Goal: Information Seeking & Learning: Learn about a topic

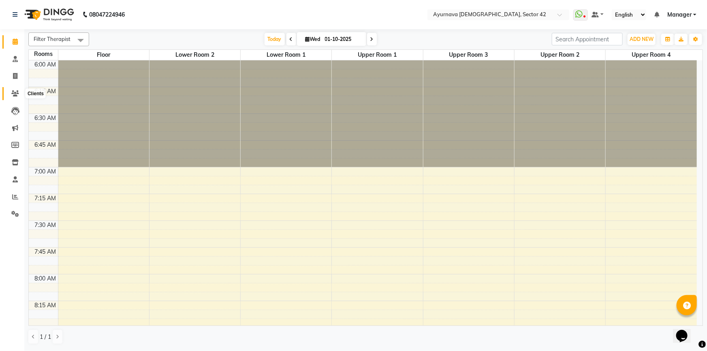
click at [13, 92] on icon at bounding box center [15, 93] width 8 height 6
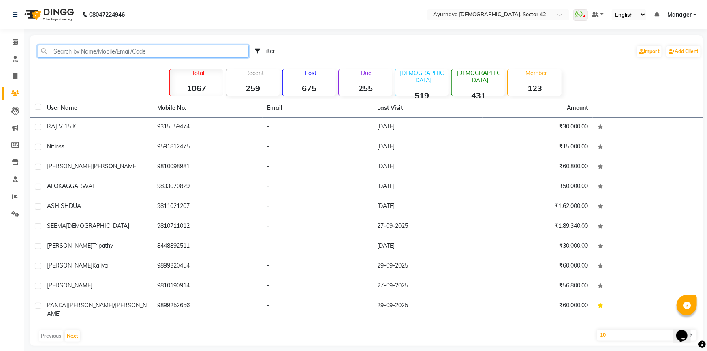
click at [102, 49] on input "text" at bounding box center [143, 51] width 211 height 13
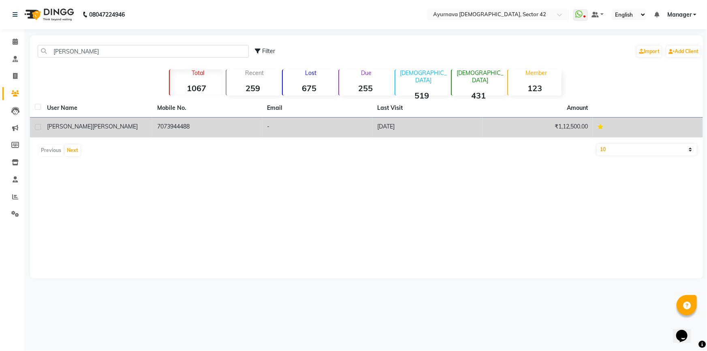
click at [95, 125] on div "[PERSON_NAME]" at bounding box center [97, 126] width 100 height 9
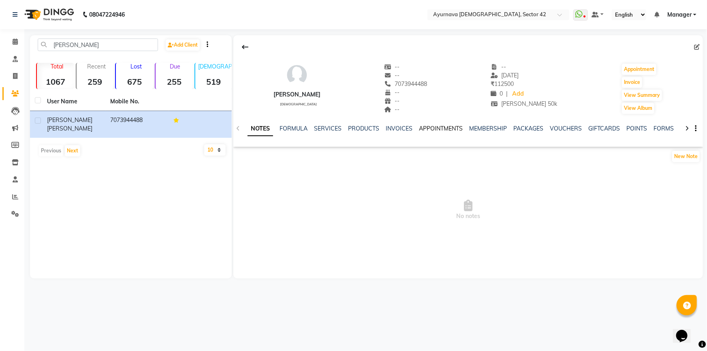
click at [432, 129] on link "APPOINTMENTS" at bounding box center [441, 128] width 44 height 7
click at [452, 126] on link "MEMBERSHIP" at bounding box center [463, 128] width 38 height 7
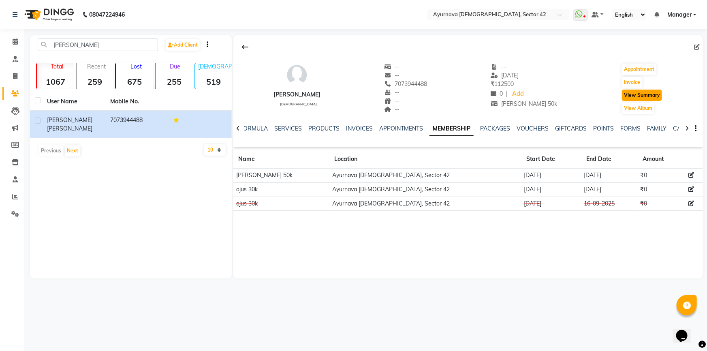
click at [644, 96] on button "View Summary" at bounding box center [642, 94] width 40 height 11
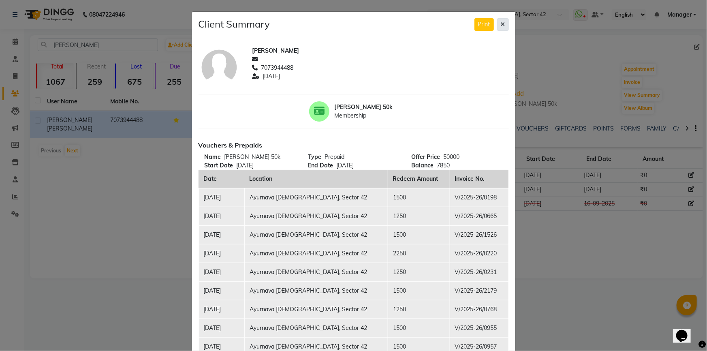
click at [501, 24] on icon at bounding box center [503, 24] width 4 height 6
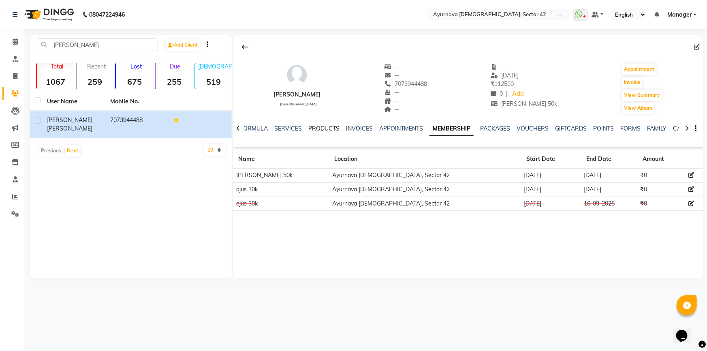
click at [328, 129] on link "PRODUCTS" at bounding box center [323, 128] width 31 height 7
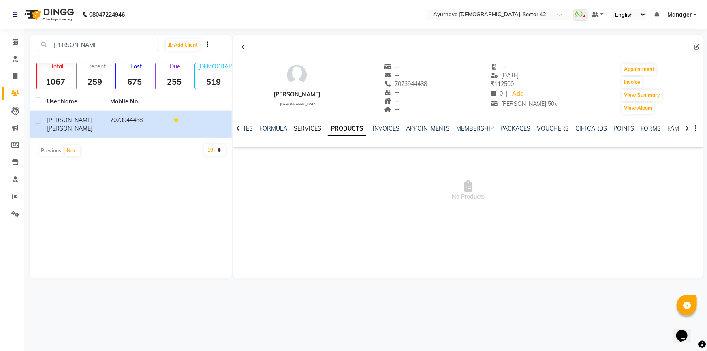
click at [300, 128] on link "SERVICES" at bounding box center [308, 128] width 28 height 7
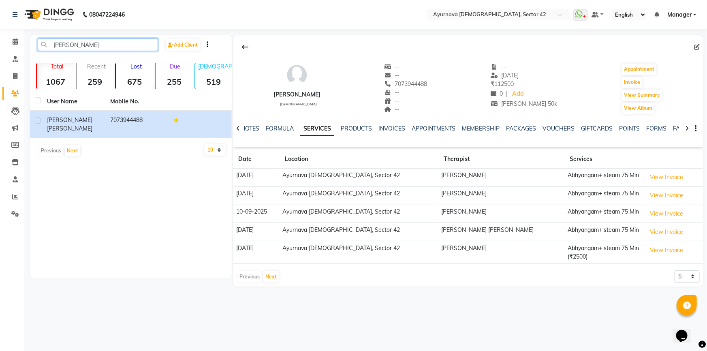
drag, startPoint x: 74, startPoint y: 46, endPoint x: 45, endPoint y: 48, distance: 29.2
click at [45, 48] on input "[PERSON_NAME]" at bounding box center [98, 44] width 120 height 13
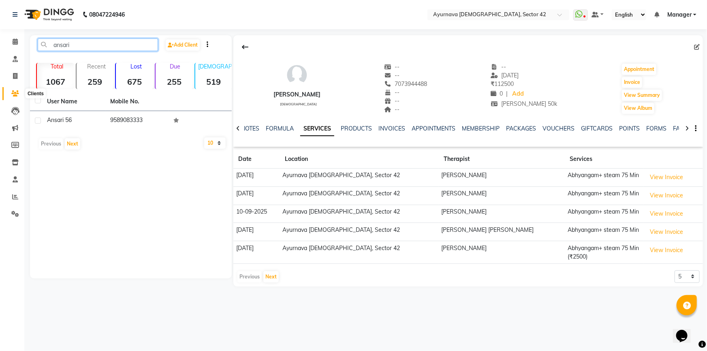
type input "ansari"
click at [13, 92] on icon at bounding box center [15, 93] width 8 height 6
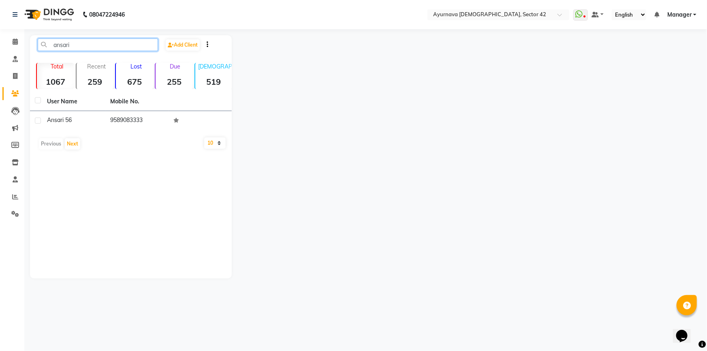
click at [78, 45] on input "ansari" at bounding box center [98, 44] width 120 height 13
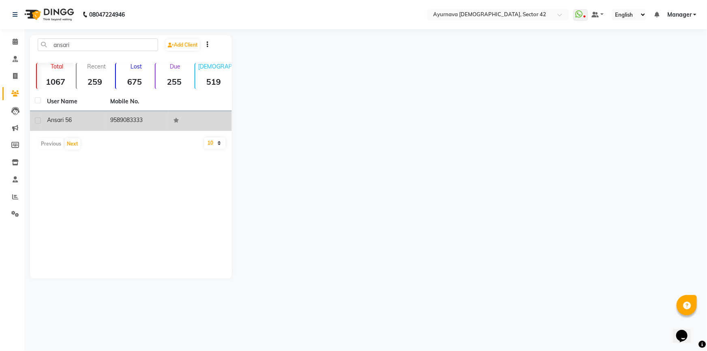
click at [101, 123] on td "ansari 56" at bounding box center [73, 121] width 63 height 20
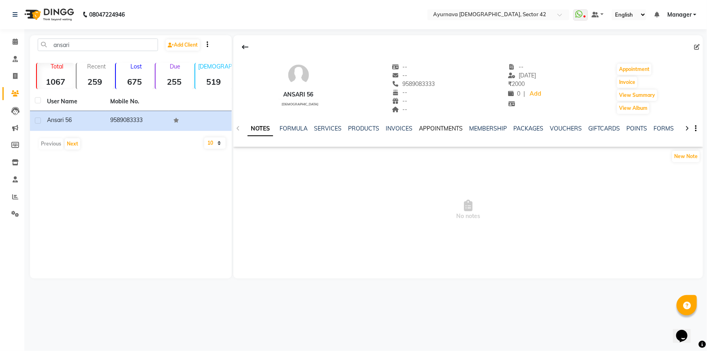
click at [432, 131] on link "APPOINTMENTS" at bounding box center [441, 128] width 44 height 7
click at [453, 130] on link "MEMBERSHIP" at bounding box center [463, 128] width 38 height 7
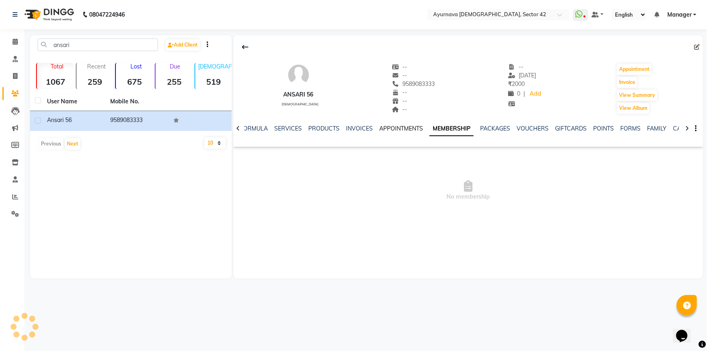
click at [397, 128] on link "APPOINTMENTS" at bounding box center [401, 128] width 44 height 7
click at [369, 128] on link "INVOICES" at bounding box center [365, 128] width 27 height 7
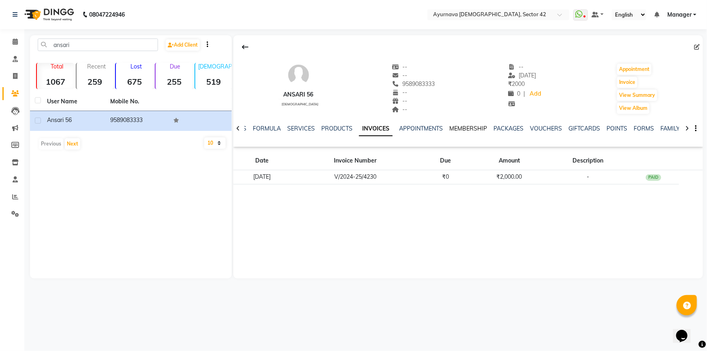
click at [467, 127] on link "MEMBERSHIP" at bounding box center [468, 128] width 38 height 7
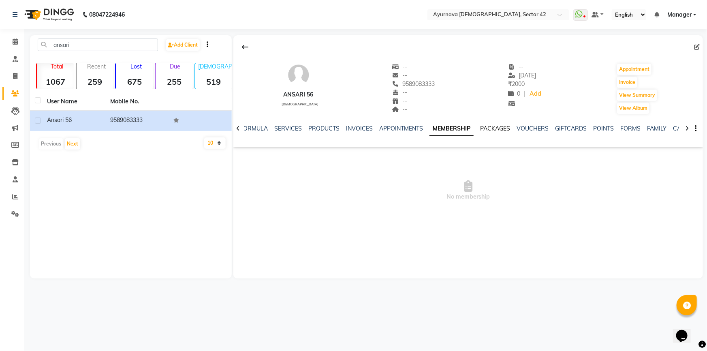
click at [493, 125] on link "PACKAGES" at bounding box center [495, 128] width 30 height 7
click at [522, 129] on link "VOUCHERS" at bounding box center [526, 128] width 32 height 7
click at [341, 128] on link "INVOICES" at bounding box center [346, 128] width 27 height 7
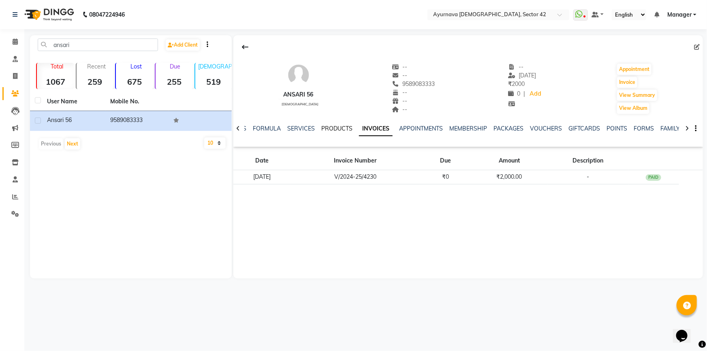
click at [346, 128] on link "PRODUCTS" at bounding box center [336, 128] width 31 height 7
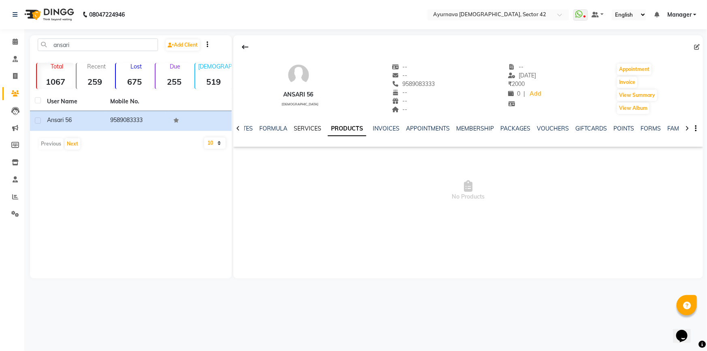
click at [310, 128] on link "SERVICES" at bounding box center [308, 128] width 28 height 7
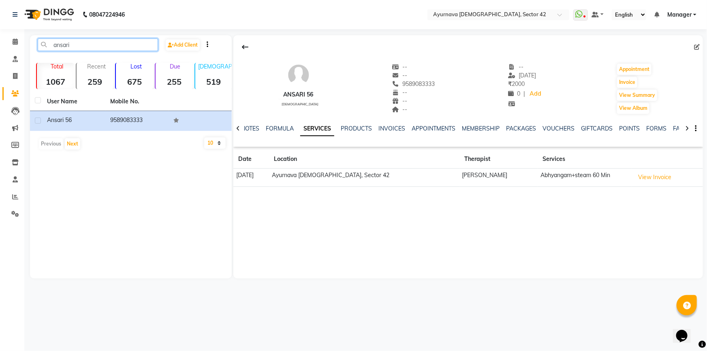
drag, startPoint x: 76, startPoint y: 43, endPoint x: 34, endPoint y: 48, distance: 42.1
click at [34, 48] on div "ansari" at bounding box center [98, 44] width 132 height 13
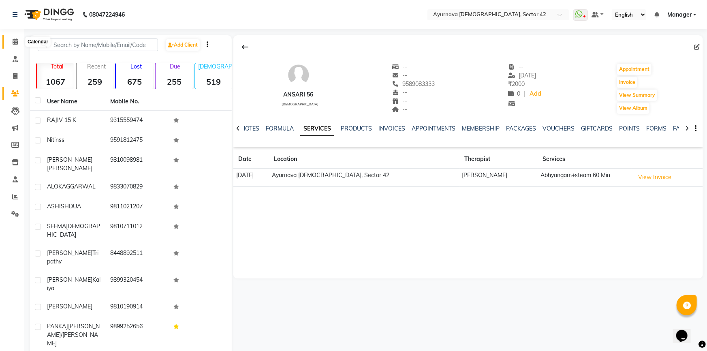
click at [12, 45] on span at bounding box center [15, 41] width 14 height 9
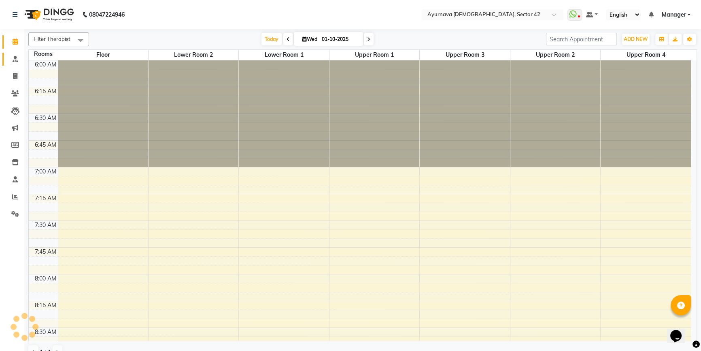
click at [13, 61] on icon at bounding box center [15, 59] width 5 height 6
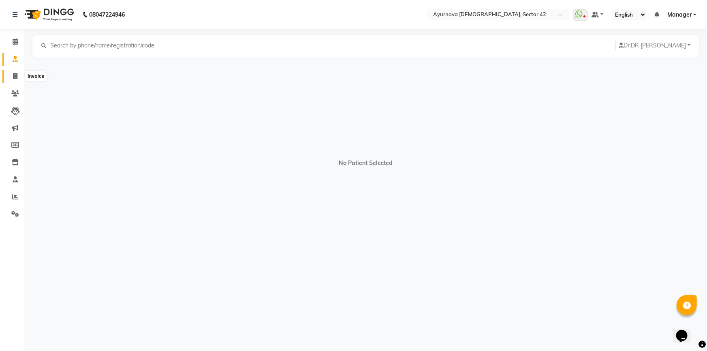
click at [14, 78] on icon at bounding box center [15, 76] width 4 height 6
select select "service"
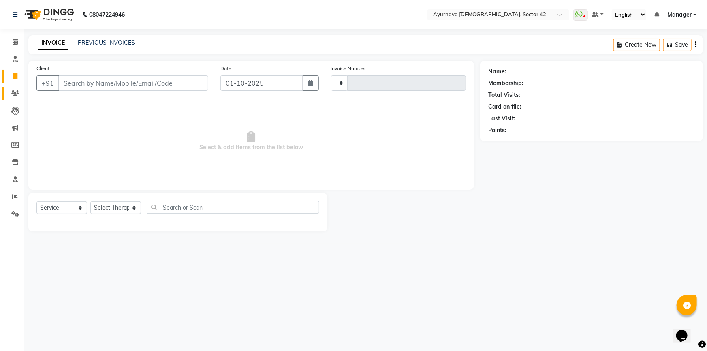
type input "2480"
select select "5575"
click at [16, 93] on icon at bounding box center [15, 93] width 8 height 6
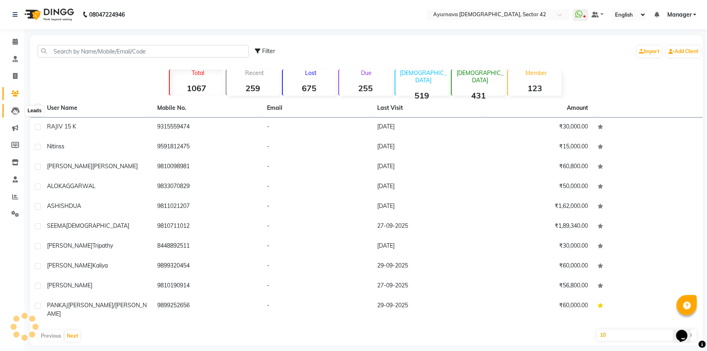
click at [18, 112] on icon at bounding box center [15, 111] width 8 height 8
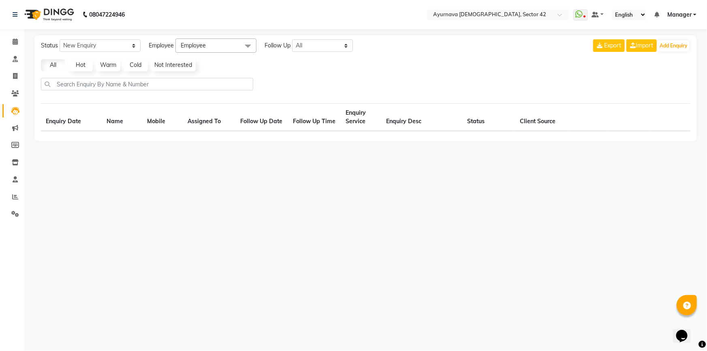
select select "10"
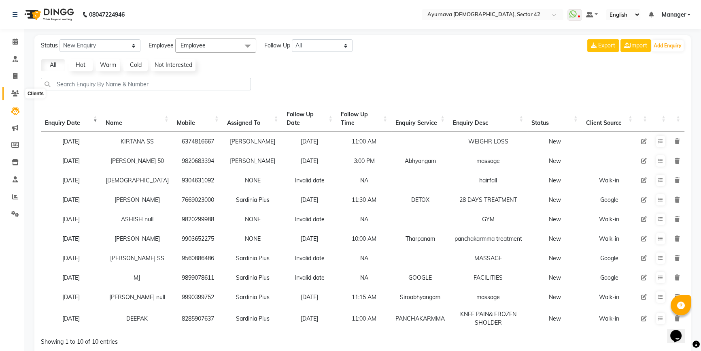
click at [13, 92] on icon at bounding box center [15, 93] width 8 height 6
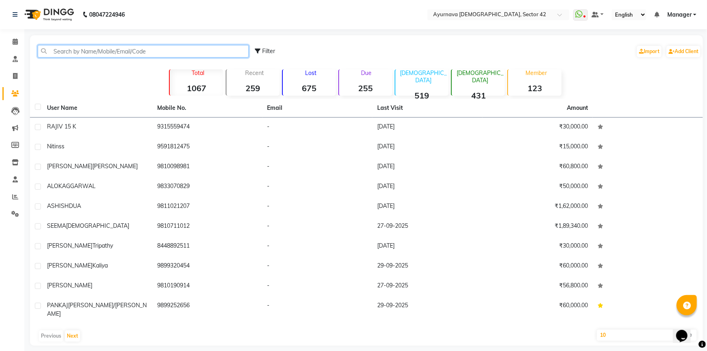
click at [85, 55] on input "text" at bounding box center [143, 51] width 211 height 13
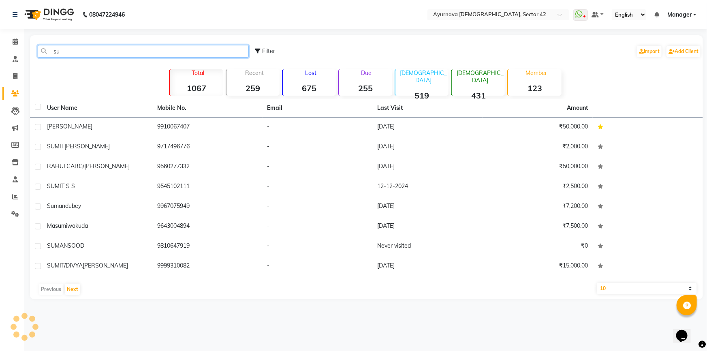
type input "s"
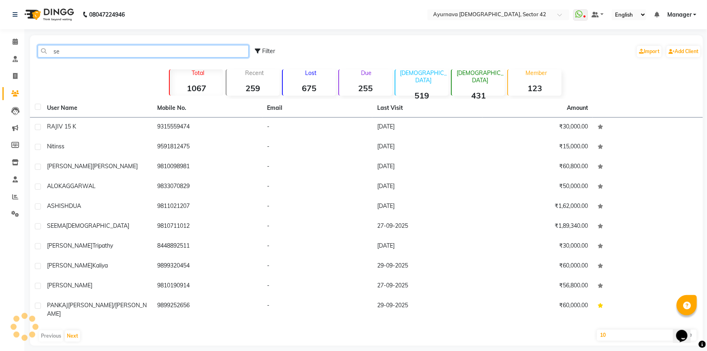
type input "s"
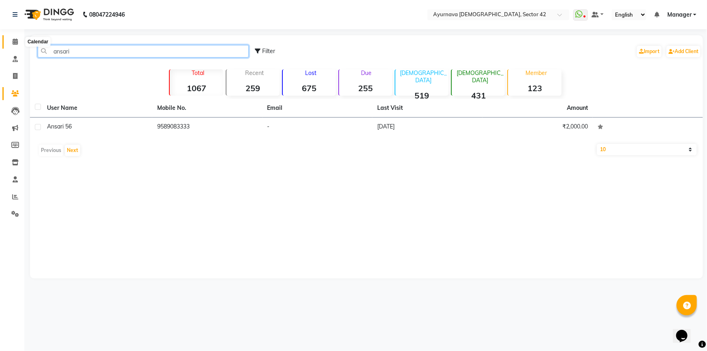
type input "ansari"
click at [18, 45] on span at bounding box center [15, 41] width 14 height 9
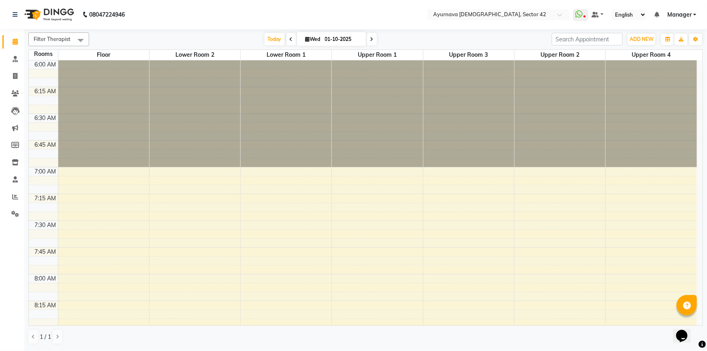
click at [40, 175] on div "7:00 AM" at bounding box center [45, 171] width 25 height 9
click at [40, 172] on div "7:00 AM" at bounding box center [45, 171] width 25 height 9
click at [48, 223] on div "7:30 AM" at bounding box center [45, 225] width 25 height 9
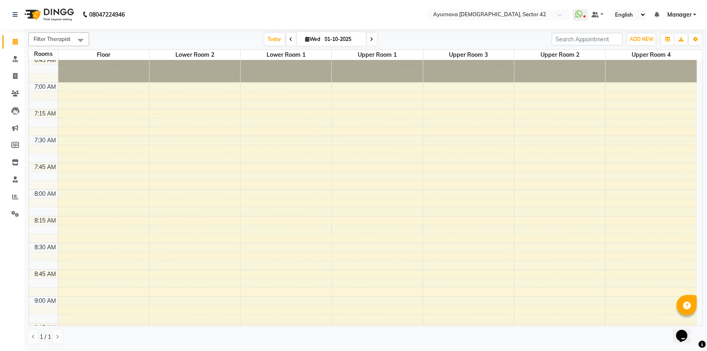
scroll to position [110, 0]
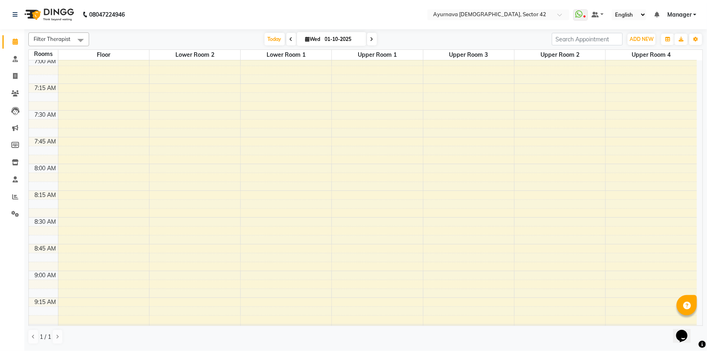
drag, startPoint x: 32, startPoint y: 116, endPoint x: 37, endPoint y: 116, distance: 4.5
click at [34, 116] on div "7:30 AM" at bounding box center [45, 115] width 25 height 9
click at [39, 115] on div "7:30 AM" at bounding box center [45, 115] width 25 height 9
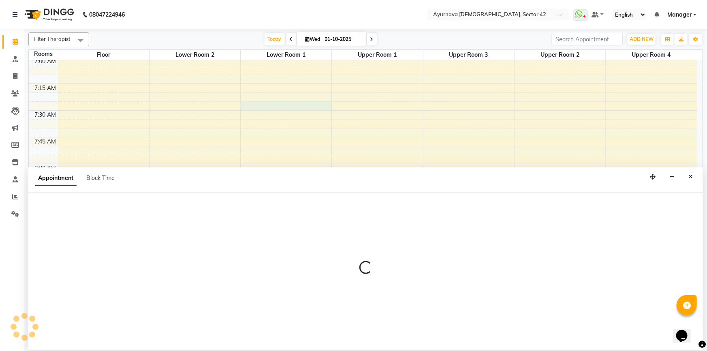
select select "tentative"
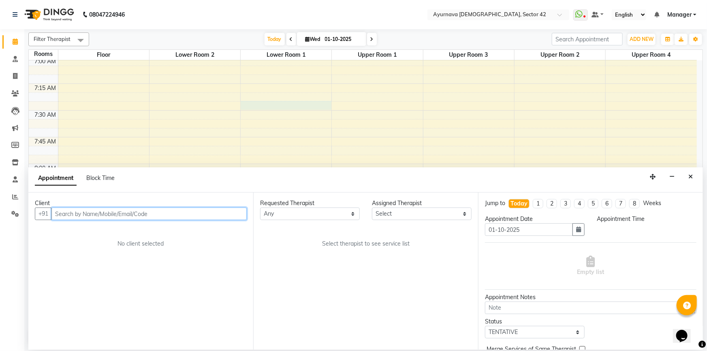
select select "450"
click at [12, 15] on div "08047224946" at bounding box center [68, 14] width 124 height 23
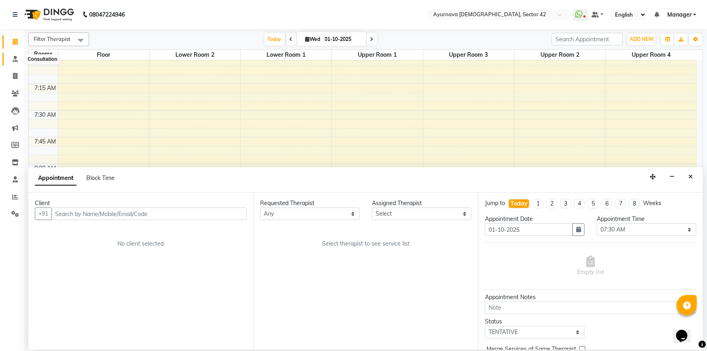
click at [20, 61] on span at bounding box center [15, 59] width 14 height 9
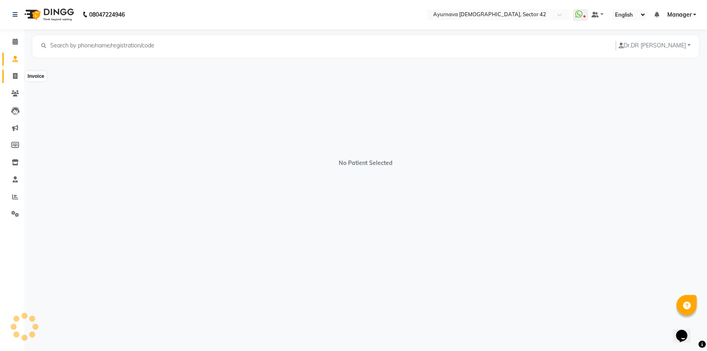
click at [17, 79] on icon at bounding box center [15, 76] width 4 height 6
select select "5575"
select select "service"
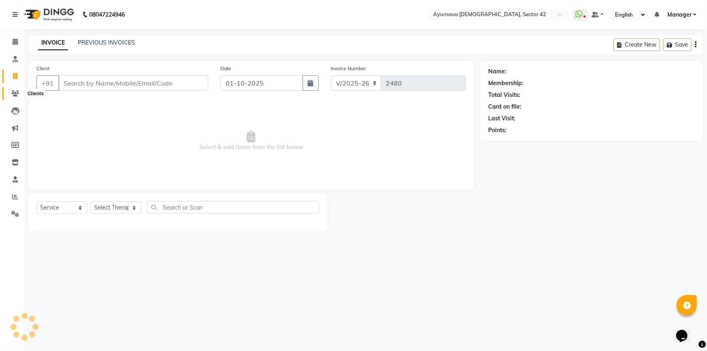
click at [16, 97] on span at bounding box center [15, 93] width 14 height 9
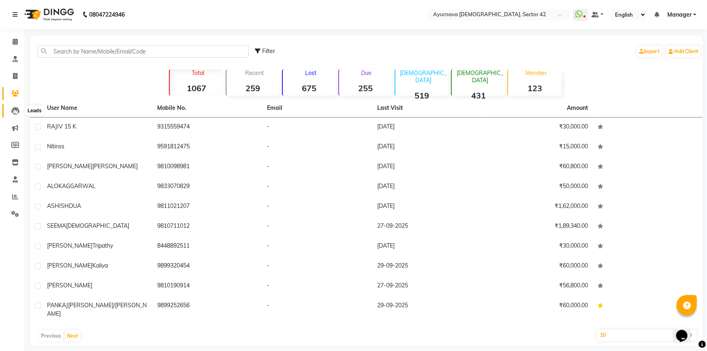
click at [15, 115] on icon at bounding box center [15, 111] width 8 height 8
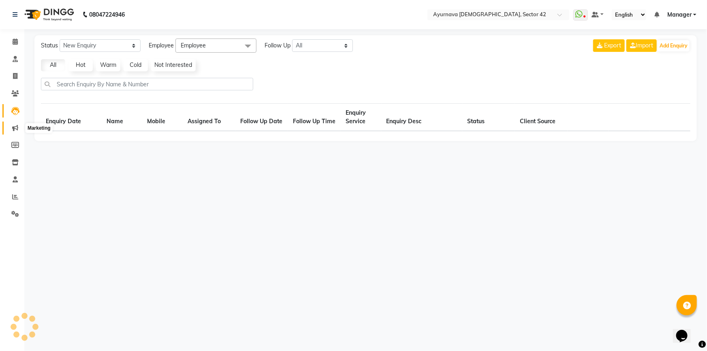
select select "10"
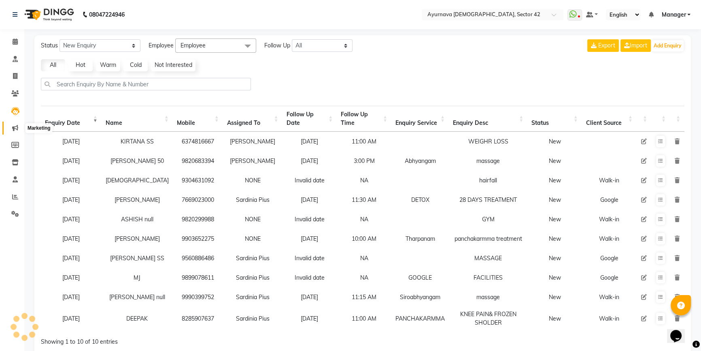
click at [17, 131] on span at bounding box center [15, 128] width 14 height 9
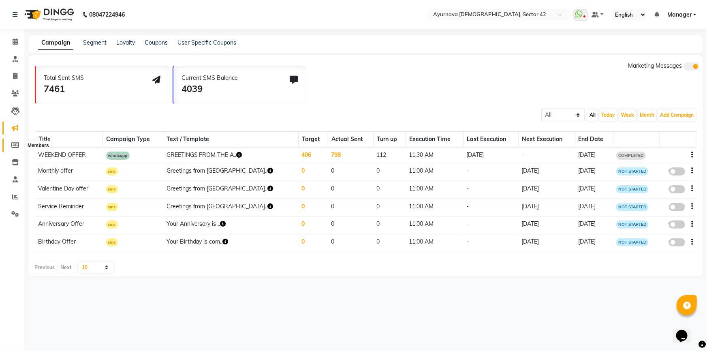
click at [17, 146] on icon at bounding box center [15, 145] width 8 height 6
select select
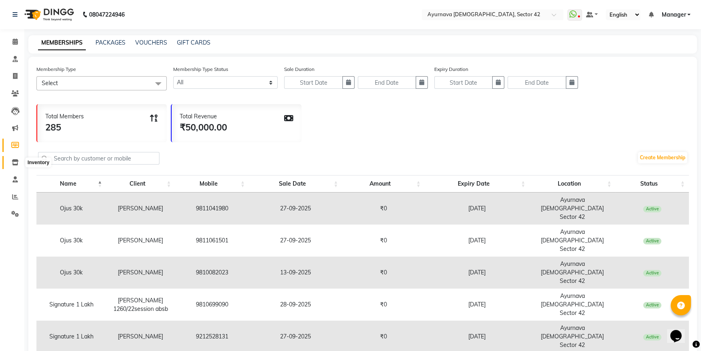
click at [14, 158] on span at bounding box center [15, 162] width 14 height 9
select select
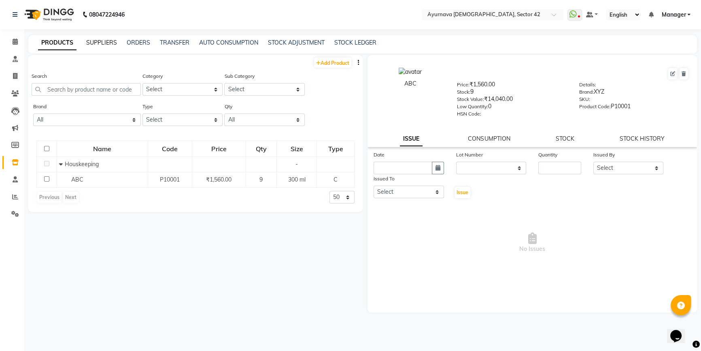
click at [93, 40] on link "SUPPLIERS" at bounding box center [101, 42] width 31 height 7
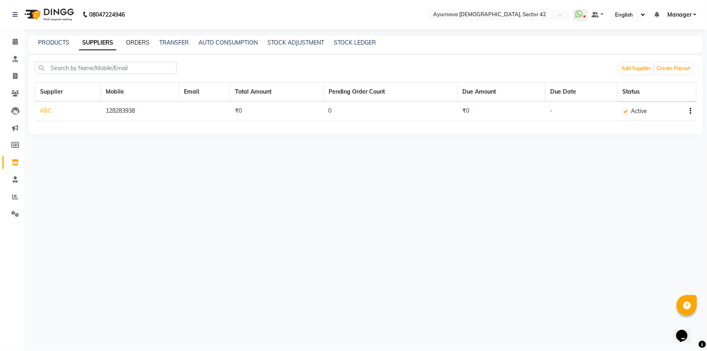
click at [138, 41] on link "ORDERS" at bounding box center [137, 42] width 23 height 7
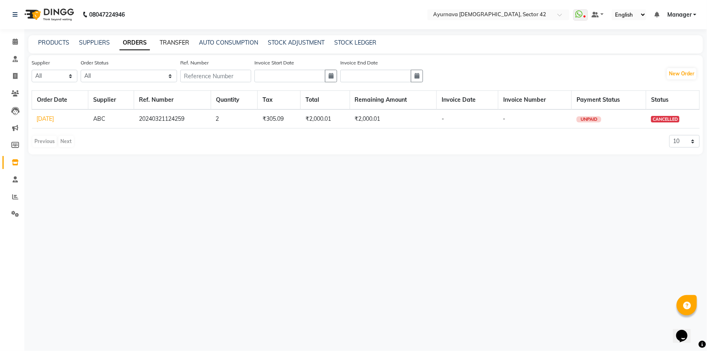
click at [175, 43] on link "TRANSFER" at bounding box center [175, 42] width 30 height 7
select select "sender"
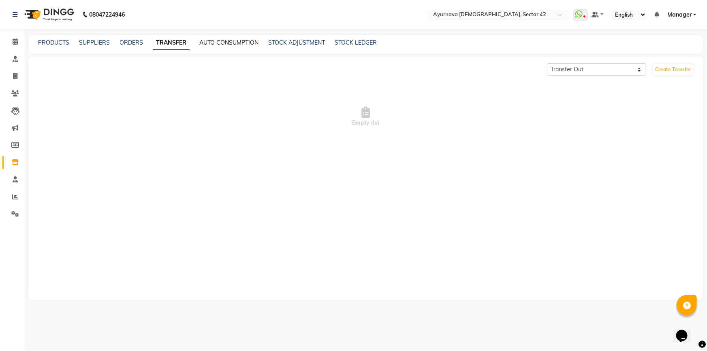
click at [234, 42] on link "AUTO CONSUMPTION" at bounding box center [228, 42] width 59 height 7
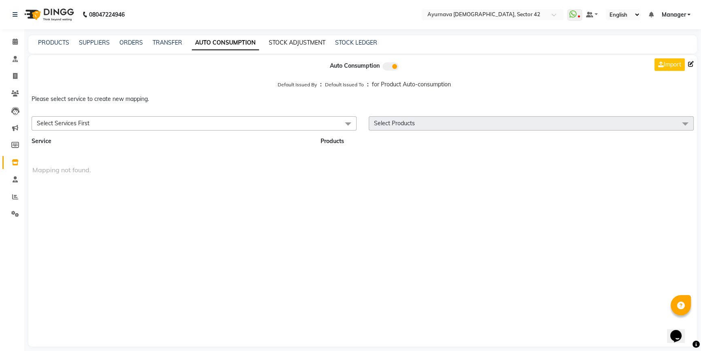
click at [287, 41] on link "STOCK ADJUSTMENT" at bounding box center [297, 42] width 57 height 7
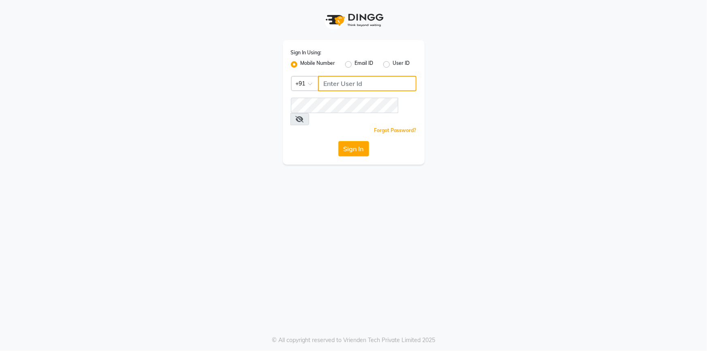
click at [369, 83] on input "Username" at bounding box center [367, 83] width 98 height 15
click at [338, 141] on button "Sign In" at bounding box center [353, 148] width 31 height 15
type input "8448946500"
click at [338, 141] on button "Sign In" at bounding box center [353, 148] width 31 height 15
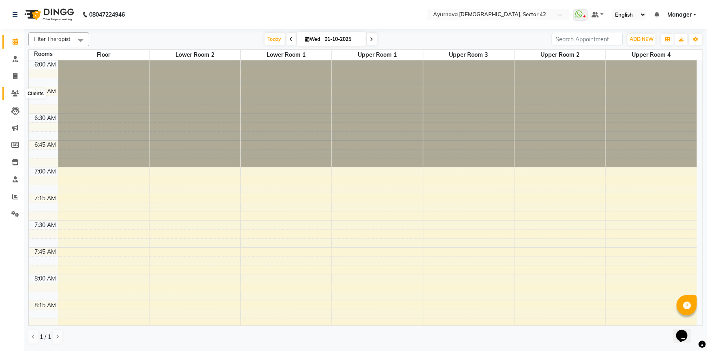
click at [10, 96] on span at bounding box center [15, 93] width 14 height 9
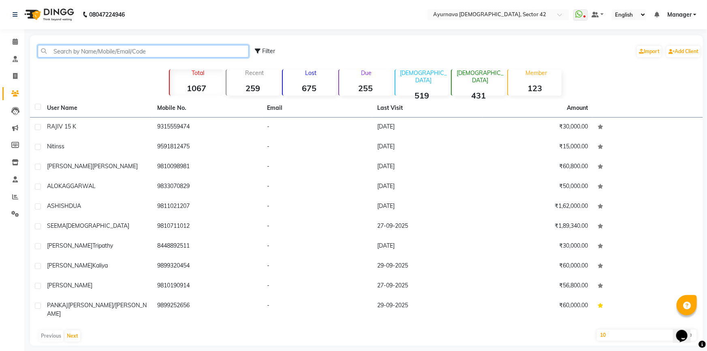
click at [73, 51] on input "text" at bounding box center [143, 51] width 211 height 13
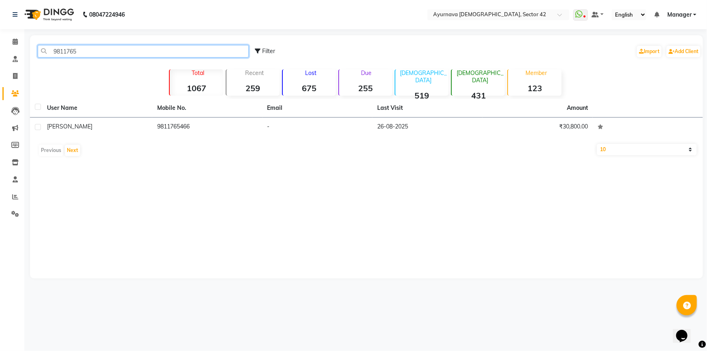
drag, startPoint x: 78, startPoint y: 47, endPoint x: 51, endPoint y: 57, distance: 28.6
click at [51, 57] on input "9811765" at bounding box center [143, 51] width 211 height 13
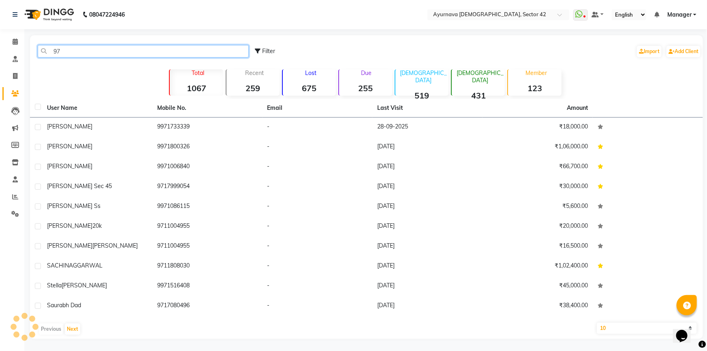
type input "9"
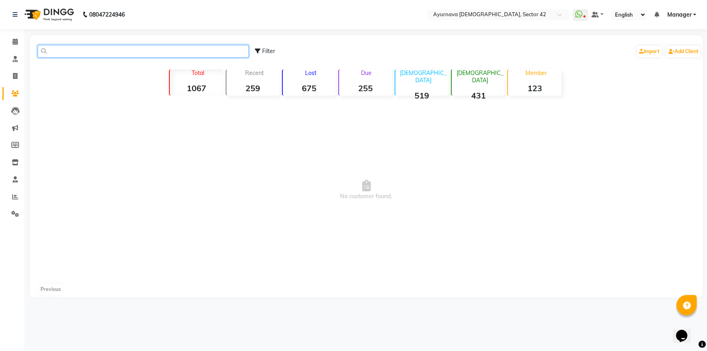
click at [71, 47] on input "text" at bounding box center [143, 51] width 211 height 13
click at [15, 94] on icon at bounding box center [15, 93] width 8 height 6
drag, startPoint x: 92, startPoint y: 49, endPoint x: 38, endPoint y: 57, distance: 53.7
click at [38, 57] on input "satish" at bounding box center [143, 51] width 211 height 13
click at [64, 53] on input "satiosh" at bounding box center [143, 51] width 211 height 13
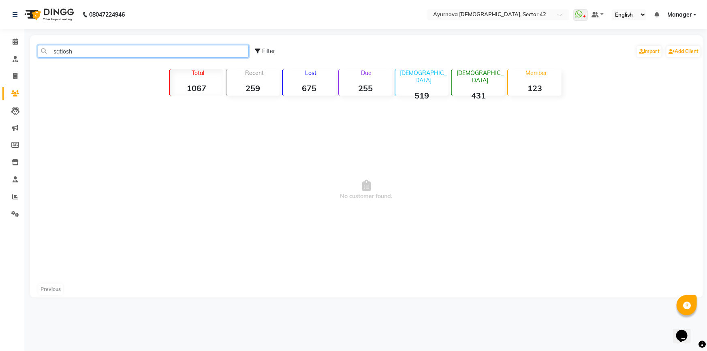
click at [65, 51] on input "satiosh" at bounding box center [143, 51] width 211 height 13
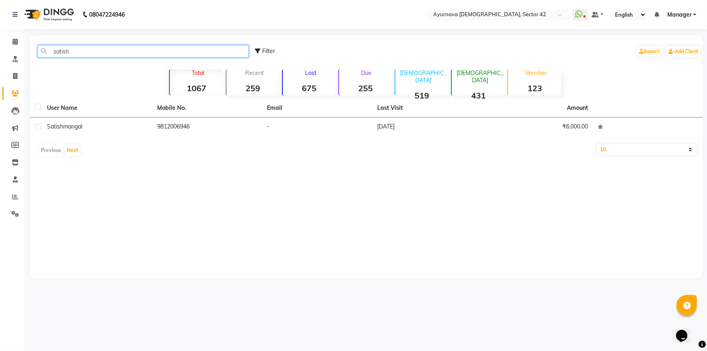
click at [73, 50] on input "satish" at bounding box center [143, 51] width 211 height 13
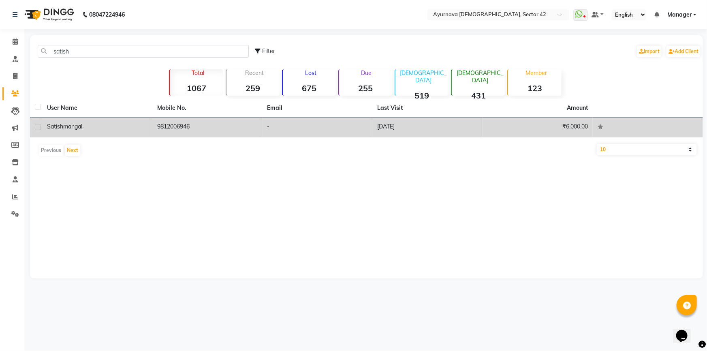
click at [78, 126] on span "mangal" at bounding box center [72, 126] width 19 height 7
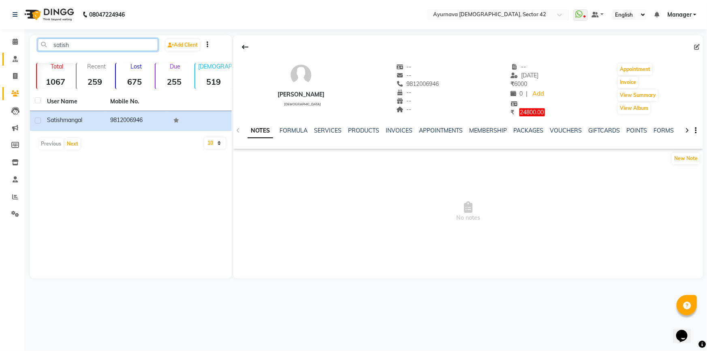
drag, startPoint x: 79, startPoint y: 43, endPoint x: 5, endPoint y: 54, distance: 74.6
click at [5, 54] on app-home "08047224946 Select Location × Ayurnava Ayurveda, Sector 42 WhatsApp Status ✕ St…" at bounding box center [353, 145] width 707 height 290
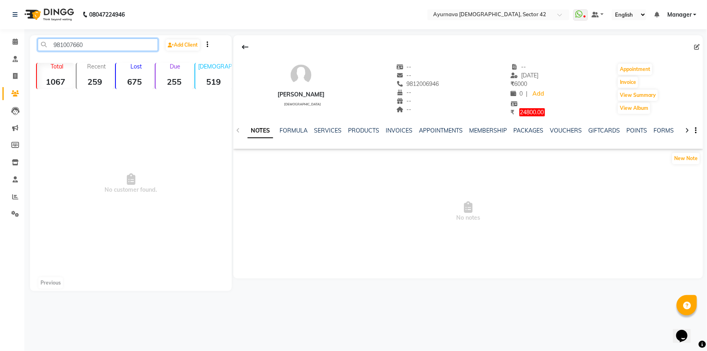
type input "9810076601"
drag, startPoint x: 87, startPoint y: 44, endPoint x: 47, endPoint y: 48, distance: 40.3
click at [47, 48] on input "9810076601" at bounding box center [98, 44] width 120 height 13
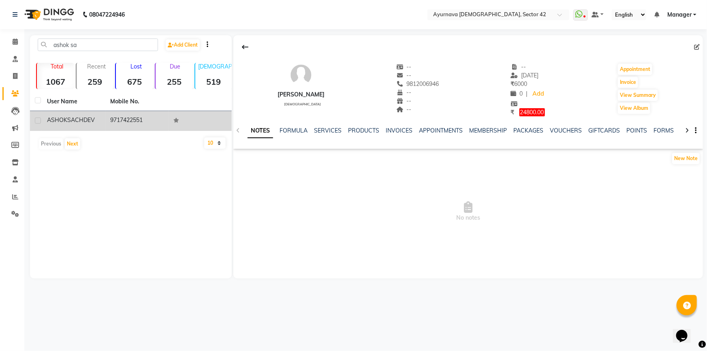
click at [110, 117] on td "9717422551" at bounding box center [136, 121] width 63 height 20
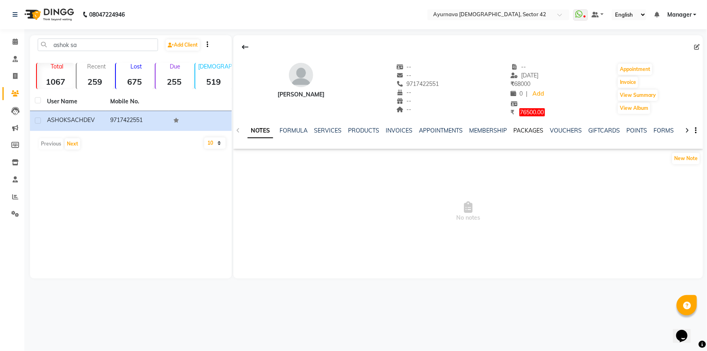
click at [535, 130] on link "PACKAGES" at bounding box center [528, 130] width 30 height 7
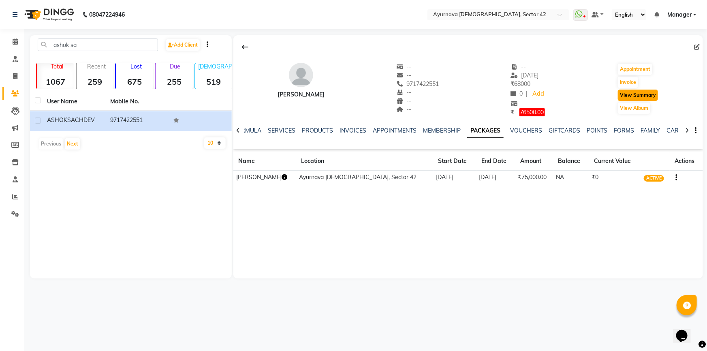
click at [634, 97] on button "View Summary" at bounding box center [638, 94] width 40 height 11
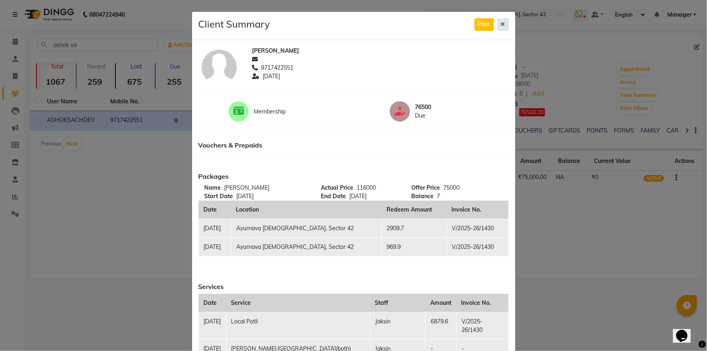
click at [497, 26] on button at bounding box center [503, 24] width 12 height 13
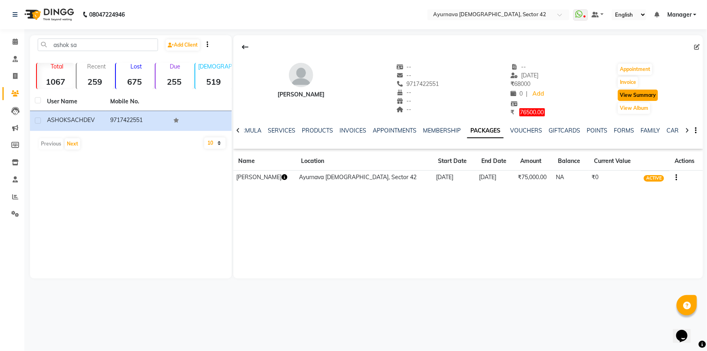
click at [650, 95] on button "View Summary" at bounding box center [638, 94] width 40 height 11
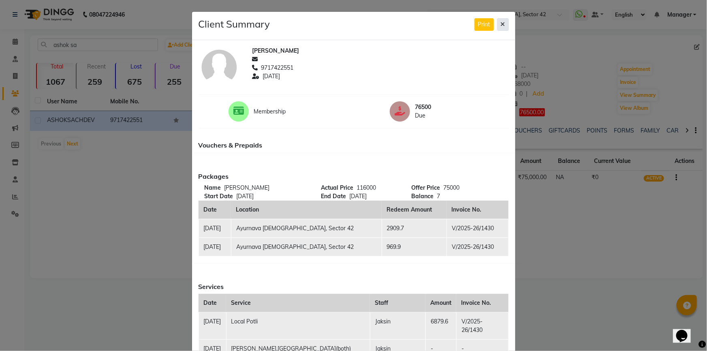
click at [501, 25] on icon at bounding box center [503, 24] width 4 height 6
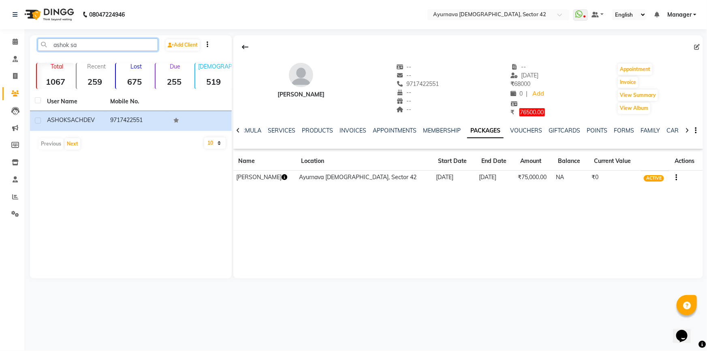
drag, startPoint x: 79, startPoint y: 44, endPoint x: 40, endPoint y: 48, distance: 39.1
click at [40, 48] on input "ashok sa" at bounding box center [98, 44] width 120 height 13
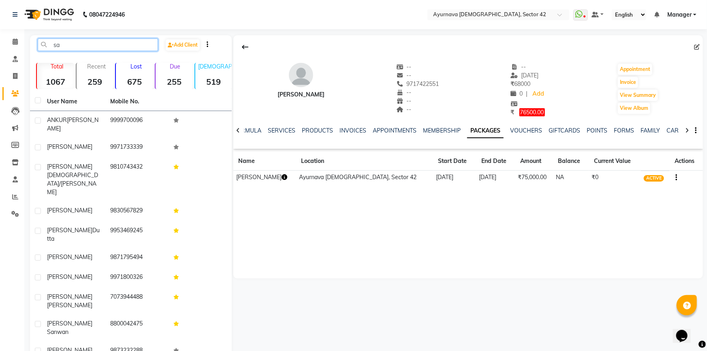
type input "s"
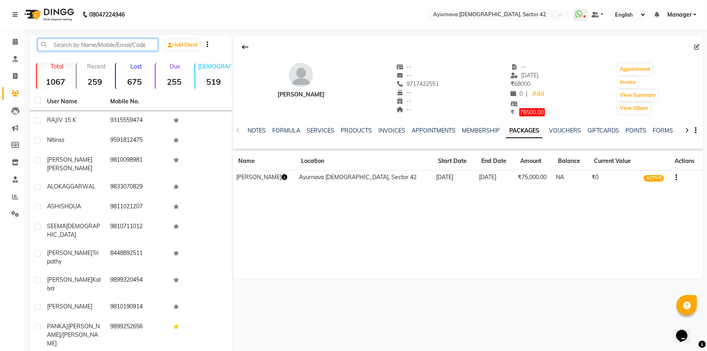
click at [79, 45] on input "text" at bounding box center [98, 44] width 120 height 13
click at [103, 44] on input "text" at bounding box center [98, 44] width 120 height 13
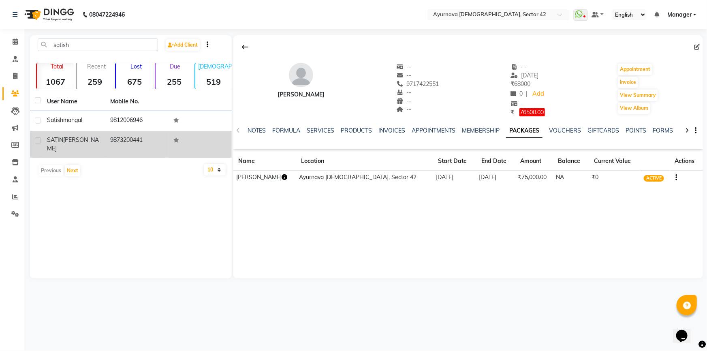
click at [77, 144] on div "SATIN SACHDEVA" at bounding box center [73, 144] width 53 height 17
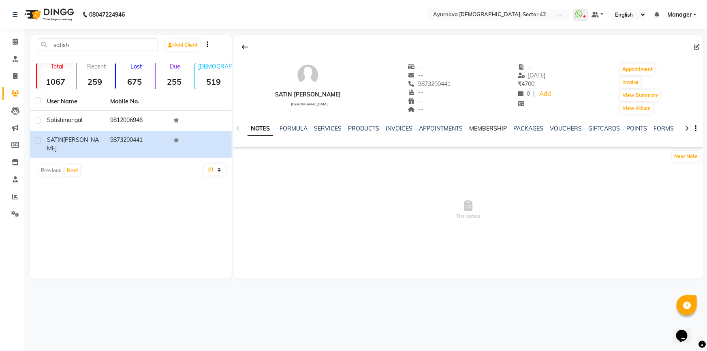
click at [498, 128] on link "MEMBERSHIP" at bounding box center [488, 128] width 38 height 7
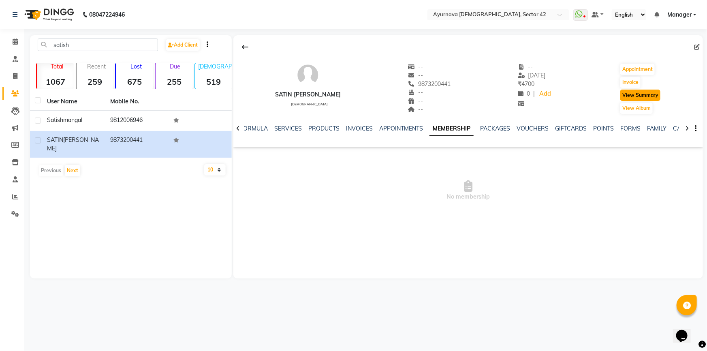
click at [629, 99] on button "View Summary" at bounding box center [640, 94] width 40 height 11
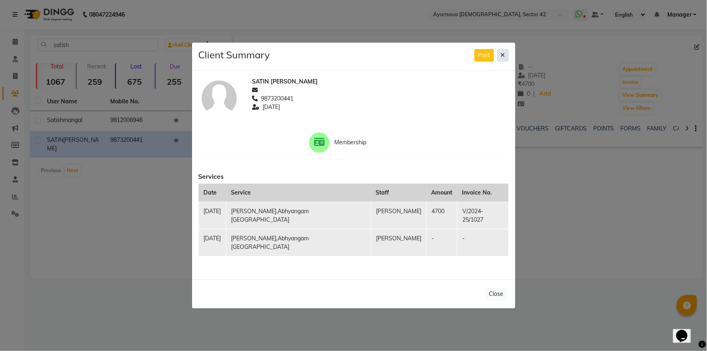
click at [503, 58] on icon at bounding box center [503, 55] width 4 height 6
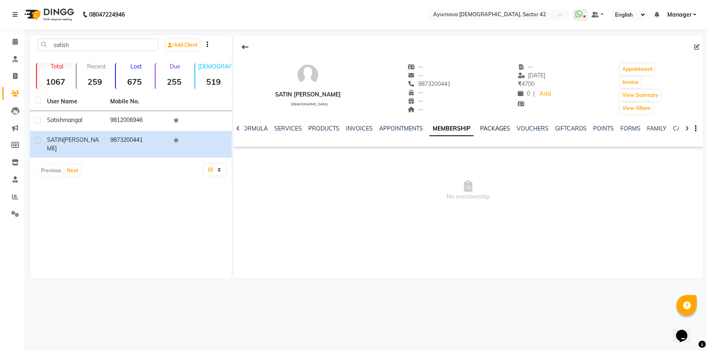
click at [497, 130] on link "PACKAGES" at bounding box center [495, 128] width 30 height 7
click at [523, 128] on link "VOUCHERS" at bounding box center [526, 128] width 32 height 7
click at [546, 128] on link "GIFTCARDS" at bounding box center [558, 128] width 32 height 7
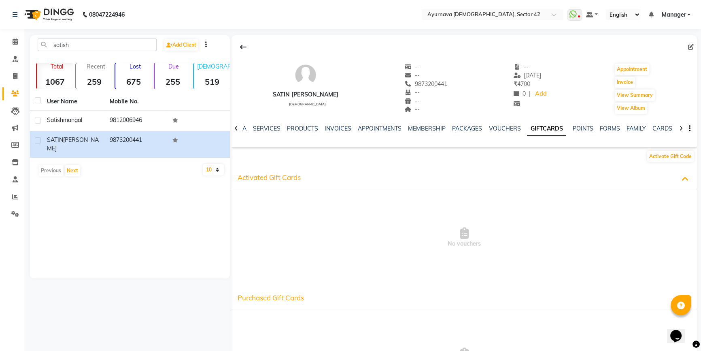
click at [410, 133] on div "NOTES FORMULA SERVICES PRODUCTS INVOICES APPOINTMENTS MEMBERSHIP PACKAGES VOUCH…" at bounding box center [455, 131] width 418 height 15
click at [412, 130] on link "MEMBERSHIP" at bounding box center [427, 128] width 38 height 7
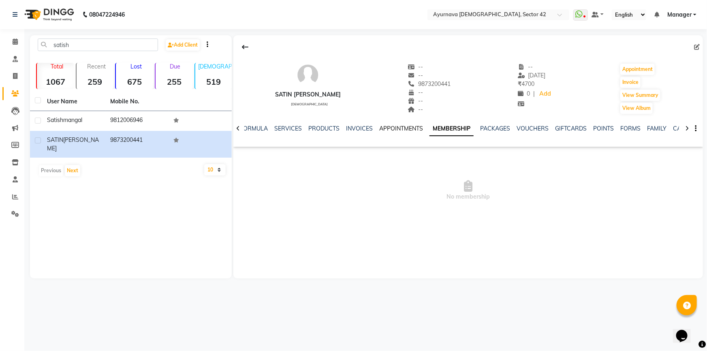
click at [414, 125] on link "APPOINTMENTS" at bounding box center [401, 128] width 44 height 7
click at [370, 126] on link "INVOICES" at bounding box center [365, 128] width 27 height 7
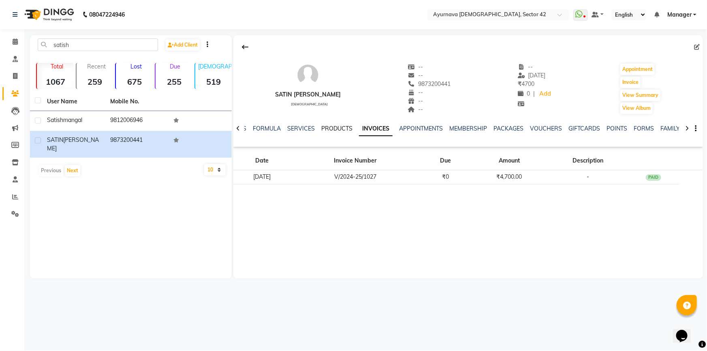
click at [336, 130] on link "PRODUCTS" at bounding box center [336, 128] width 31 height 7
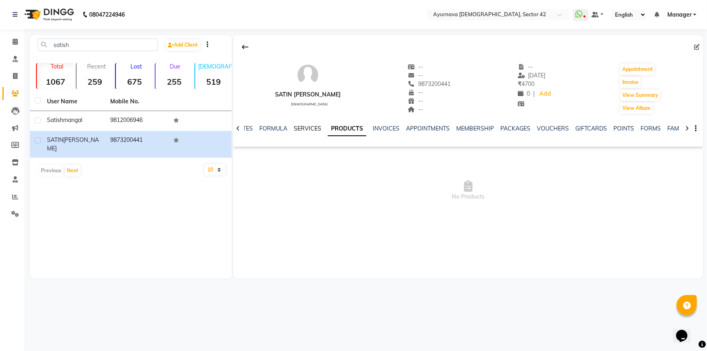
click at [308, 126] on link "SERVICES" at bounding box center [308, 128] width 28 height 7
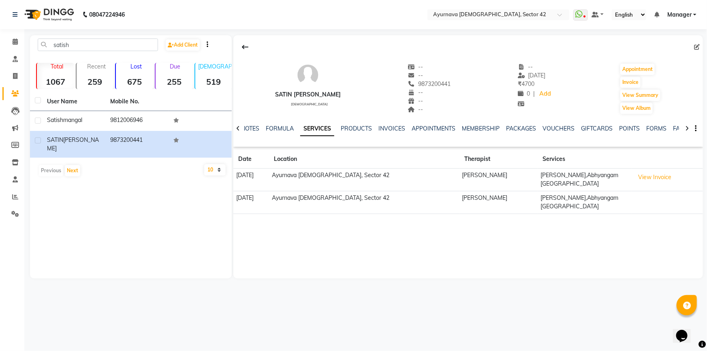
click at [237, 128] on icon at bounding box center [238, 129] width 4 height 6
click at [237, 128] on div "NOTES FORMULA SERVICES PRODUCTS INVOICES APPOINTMENTS MEMBERSHIP PACKAGES VOUCH…" at bounding box center [467, 129] width 469 height 28
click at [629, 94] on button "View Summary" at bounding box center [640, 94] width 40 height 11
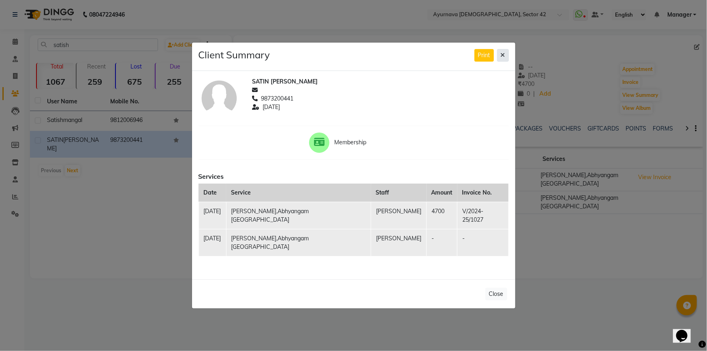
click at [502, 58] on icon at bounding box center [503, 55] width 4 height 6
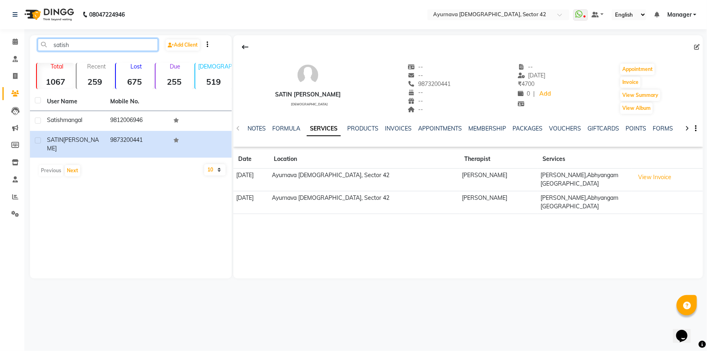
drag, startPoint x: 81, startPoint y: 45, endPoint x: 37, endPoint y: 45, distance: 43.7
click at [38, 45] on input "satish" at bounding box center [98, 44] width 120 height 13
click at [259, 24] on nav "08047224946 Select Location × Ayurnava Ayurveda, Sector 42 WhatsApp Status ✕ St…" at bounding box center [353, 14] width 707 height 29
drag, startPoint x: 77, startPoint y: 44, endPoint x: 28, endPoint y: 52, distance: 50.1
click at [28, 52] on main "satish Add Client Total 1067 Recent 259 Lost 675 Due 255 Male 519 Female 431 Me…" at bounding box center [365, 162] width 682 height 255
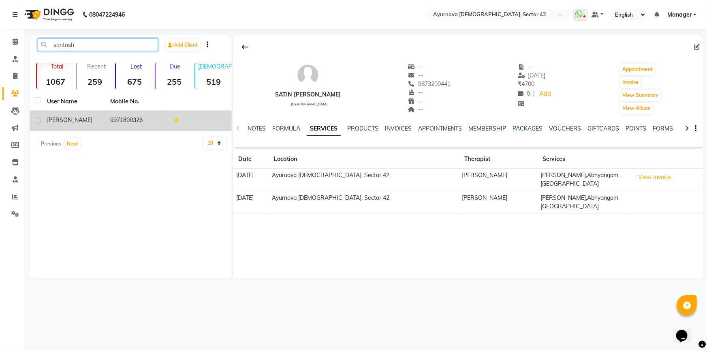
type input "santosh"
click at [73, 119] on span "[PERSON_NAME]" at bounding box center [69, 119] width 45 height 7
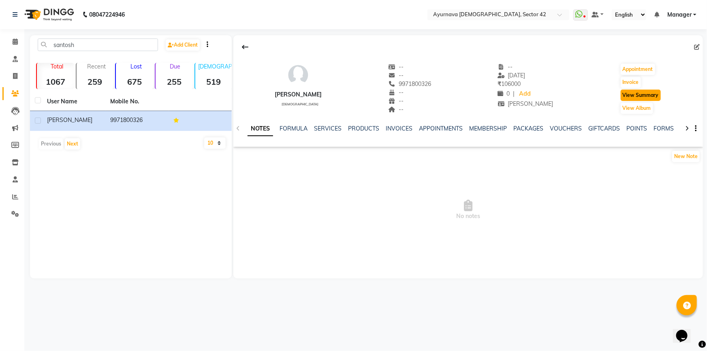
click at [645, 95] on button "View Summary" at bounding box center [640, 94] width 40 height 11
